Goal: Find specific page/section: Find specific page/section

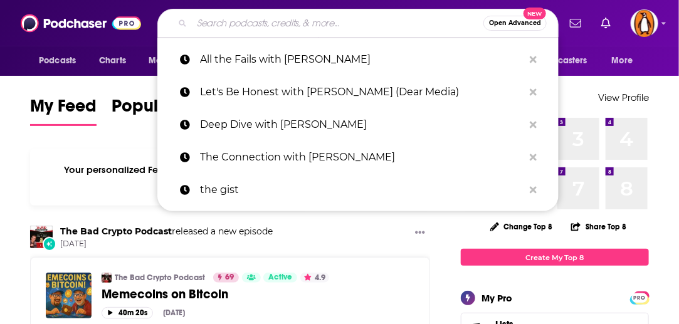
click at [329, 26] on input "Search podcasts, credits, & more..." at bounding box center [338, 23] width 292 height 20
paste input "Ologies with [PERSON_NAME]"
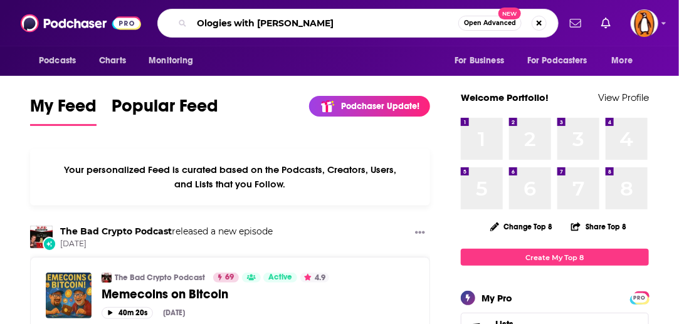
type input "Ologies with [PERSON_NAME]"
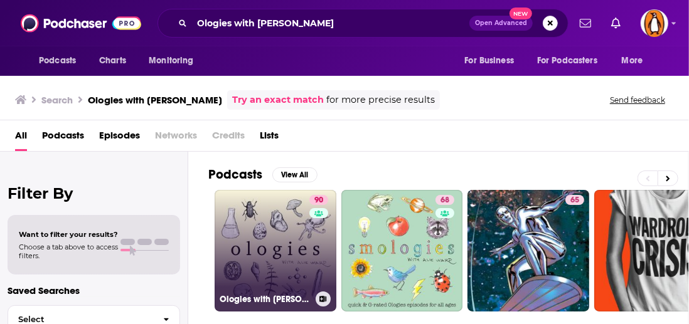
click at [304, 256] on link "90 Ologies with [PERSON_NAME]" at bounding box center [275, 251] width 122 height 122
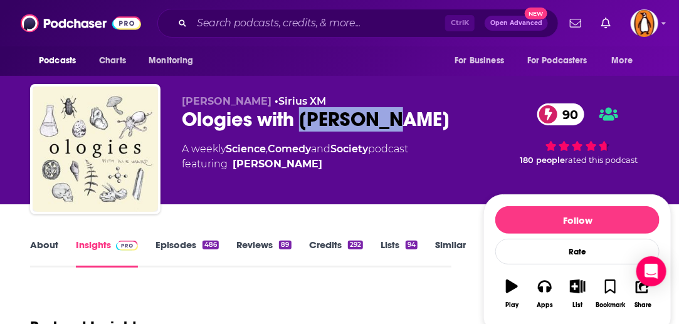
drag, startPoint x: 391, startPoint y: 119, endPoint x: 304, endPoint y: 112, distance: 87.4
click at [304, 112] on div "Ologies with [PERSON_NAME] 90" at bounding box center [323, 119] width 282 height 24
copy h2 "[PERSON_NAME]"
